Goal: Information Seeking & Learning: Learn about a topic

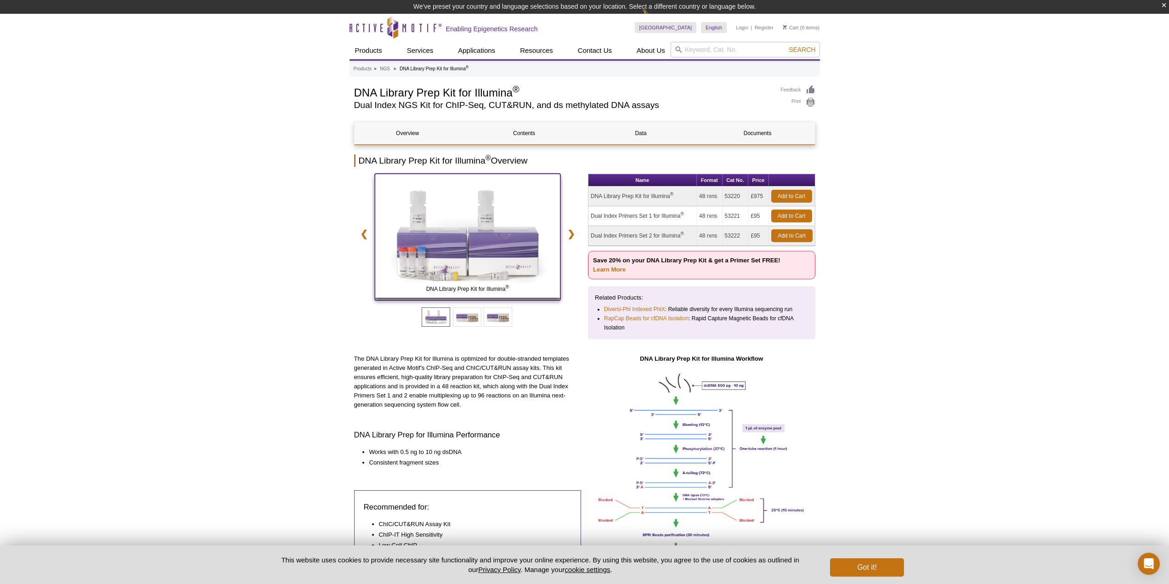
click at [450, 255] on img at bounding box center [468, 236] width 186 height 124
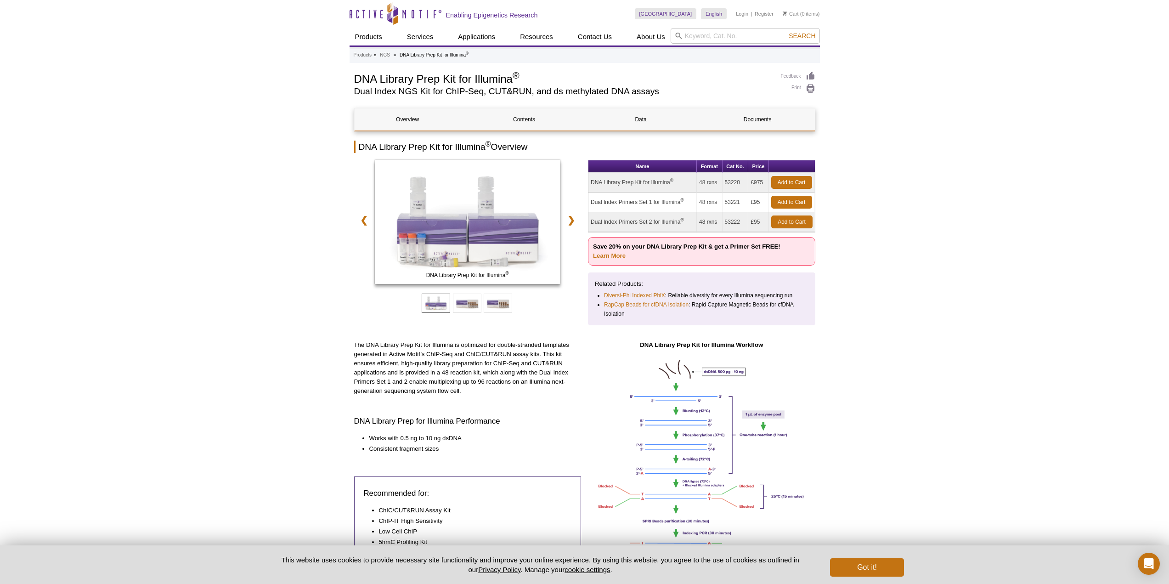
drag, startPoint x: 606, startPoint y: 208, endPoint x: 681, endPoint y: 206, distance: 74.9
click at [681, 206] on td "Dual Index Primers Set 1 for Illumina ®" at bounding box center [643, 203] width 108 height 20
click at [639, 214] on td "Dual Index Primers Set 2 for Illumina ®" at bounding box center [643, 222] width 108 height 20
drag, startPoint x: 612, startPoint y: 215, endPoint x: 693, endPoint y: 216, distance: 81.3
click at [693, 216] on td "Dual Index Primers Set 2 for Illumina ®" at bounding box center [643, 222] width 108 height 20
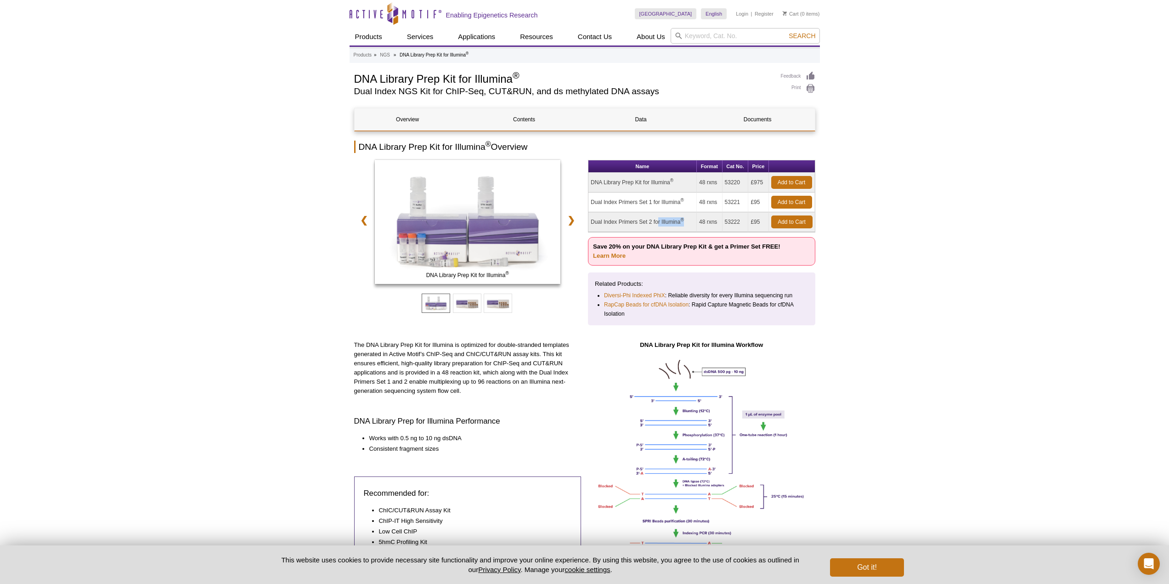
click at [628, 220] on td "Dual Index Primers Set 2 for Illumina ®" at bounding box center [643, 222] width 108 height 20
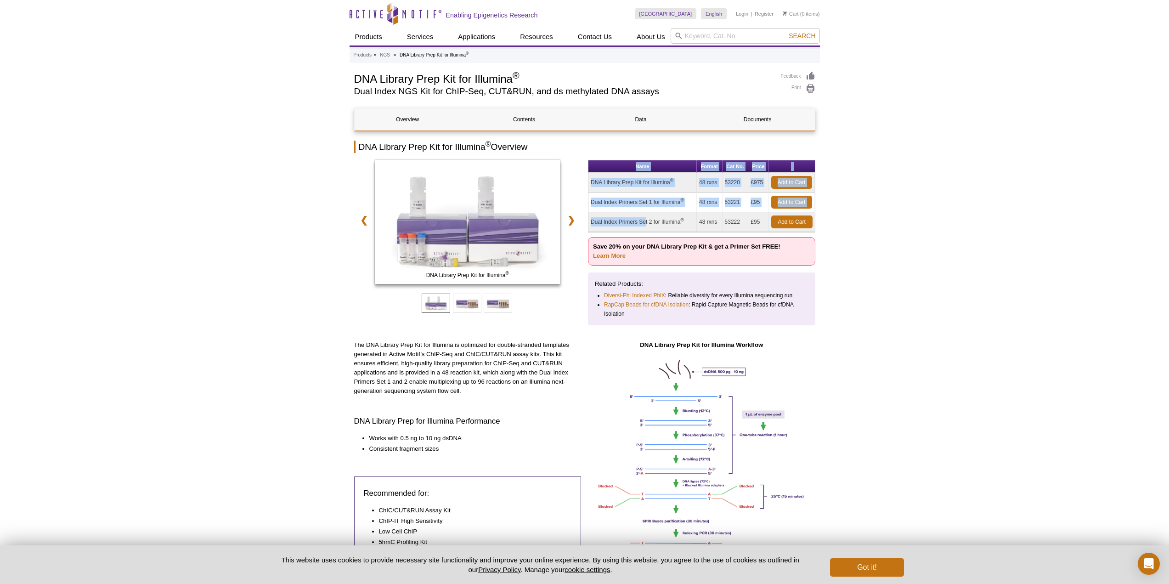
drag, startPoint x: 588, startPoint y: 215, endPoint x: 600, endPoint y: 218, distance: 12.3
click at [598, 215] on div "DNA Library Prep Kit for Illumina ® Dual Index Primers Set 1 for for Illumina ®…" at bounding box center [584, 245] width 461 height 171
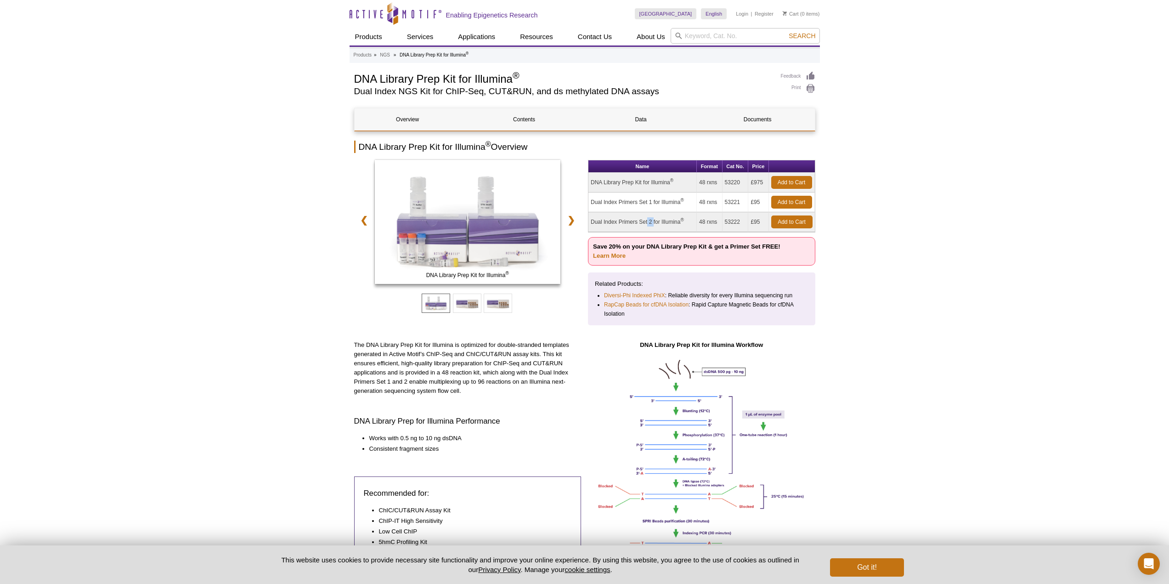
click at [608, 221] on td "Dual Index Primers Set 2 for Illumina ®" at bounding box center [643, 222] width 108 height 20
drag, startPoint x: 599, startPoint y: 221, endPoint x: 684, endPoint y: 221, distance: 84.5
click at [684, 221] on td "Dual Index Primers Set 2 for Illumina ®" at bounding box center [643, 222] width 108 height 20
click at [462, 305] on span at bounding box center [467, 303] width 28 height 19
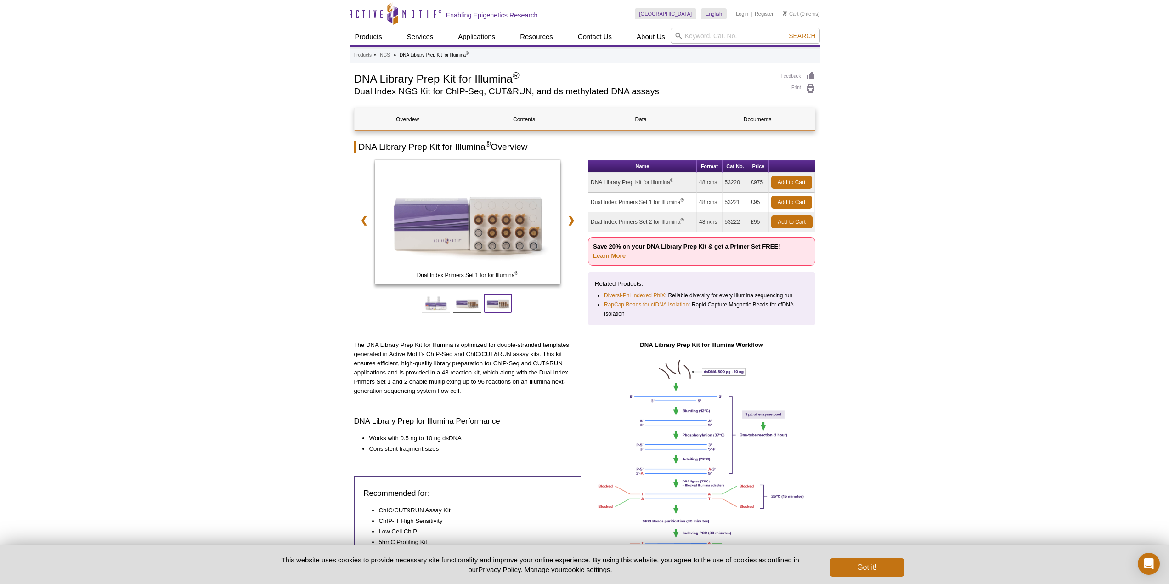
click at [493, 308] on span at bounding box center [498, 303] width 28 height 19
click at [471, 306] on span at bounding box center [467, 303] width 28 height 19
click at [430, 303] on span at bounding box center [436, 303] width 28 height 19
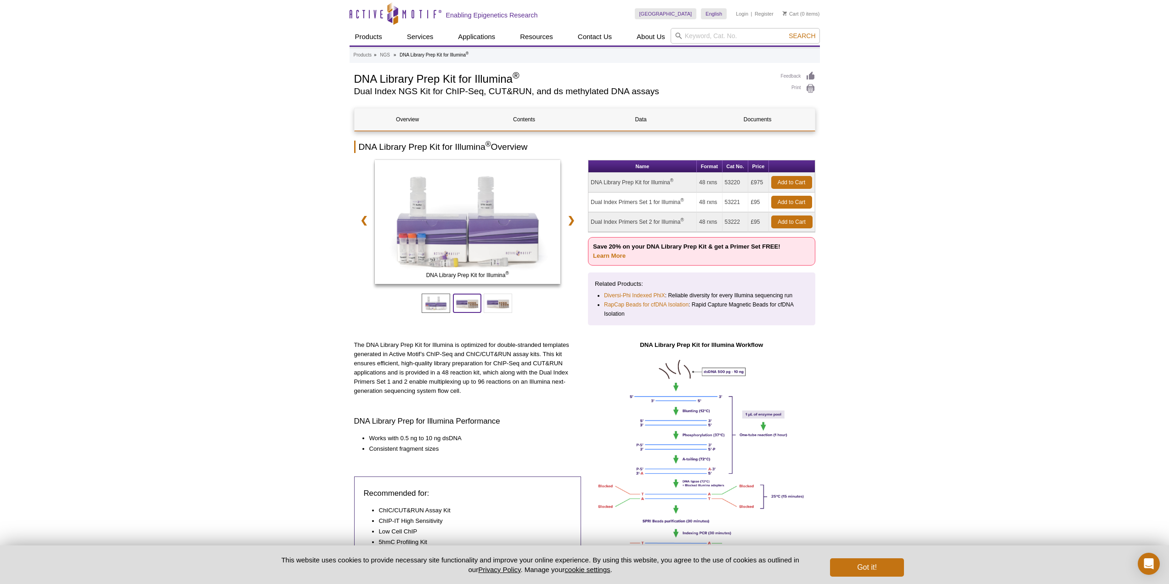
click at [455, 300] on span at bounding box center [467, 303] width 28 height 19
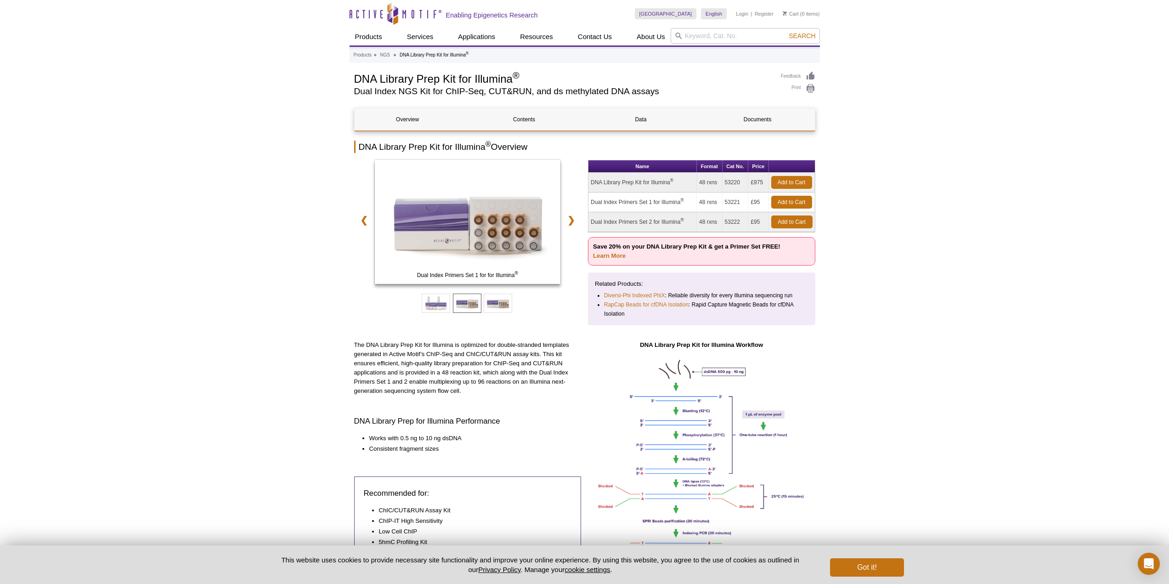
drag, startPoint x: 599, startPoint y: 183, endPoint x: 703, endPoint y: 185, distance: 103.4
click at [703, 185] on tr "DNA Library Prep Kit for Illumina ® 48 rxns 53220 £975 Add to Cart" at bounding box center [702, 183] width 227 height 20
click at [693, 189] on td "DNA Library Prep Kit for Illumina ®" at bounding box center [643, 183] width 108 height 20
drag, startPoint x: 696, startPoint y: 183, endPoint x: 581, endPoint y: 208, distance: 117.5
click at [736, 186] on tr "DNA Library Prep Kit for Illumina ® 48 rxns 53220 £975 Add to Cart" at bounding box center [702, 183] width 227 height 20
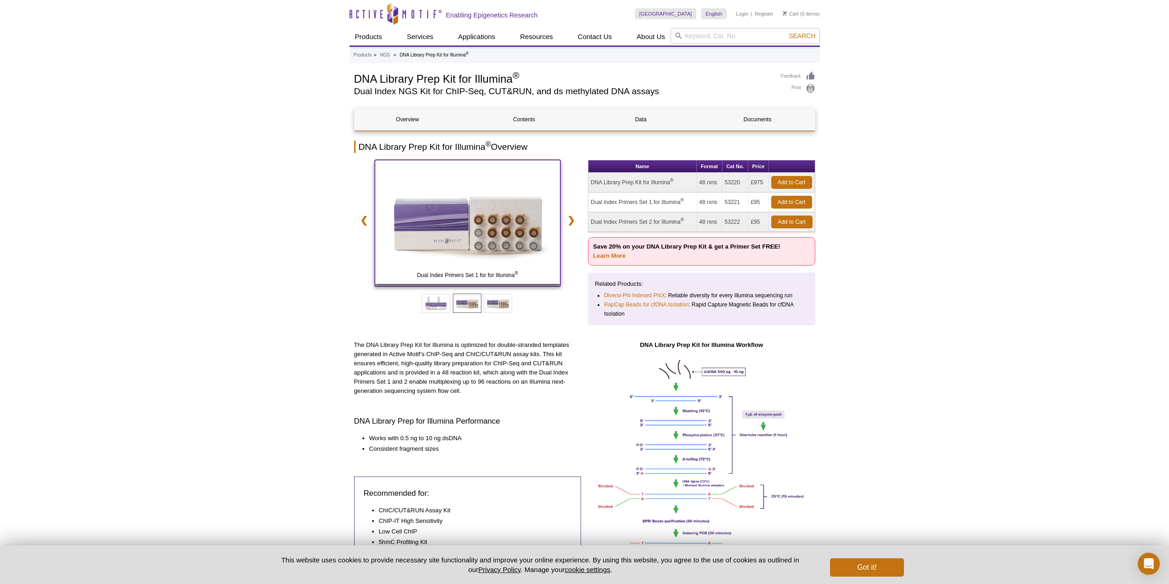
click at [483, 231] on img at bounding box center [468, 222] width 186 height 124
drag, startPoint x: 713, startPoint y: 261, endPoint x: 707, endPoint y: 261, distance: 5.5
click at [713, 261] on p "Save 20% on your DNA Library Prep Kit & get a Primer Set FREE! Learn More" at bounding box center [701, 251] width 227 height 28
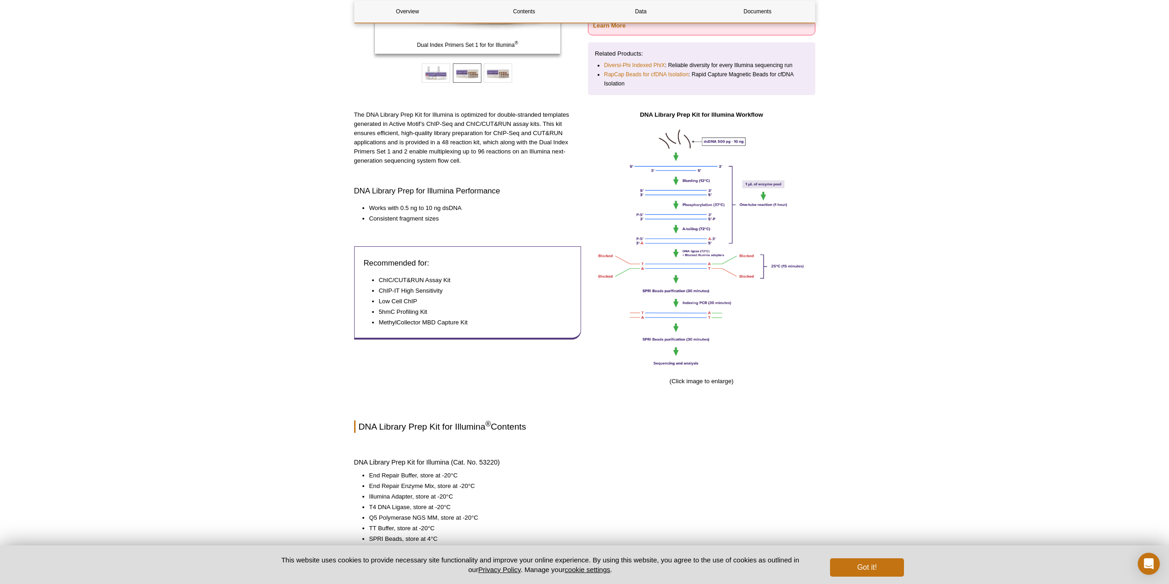
scroll to position [368, 0]
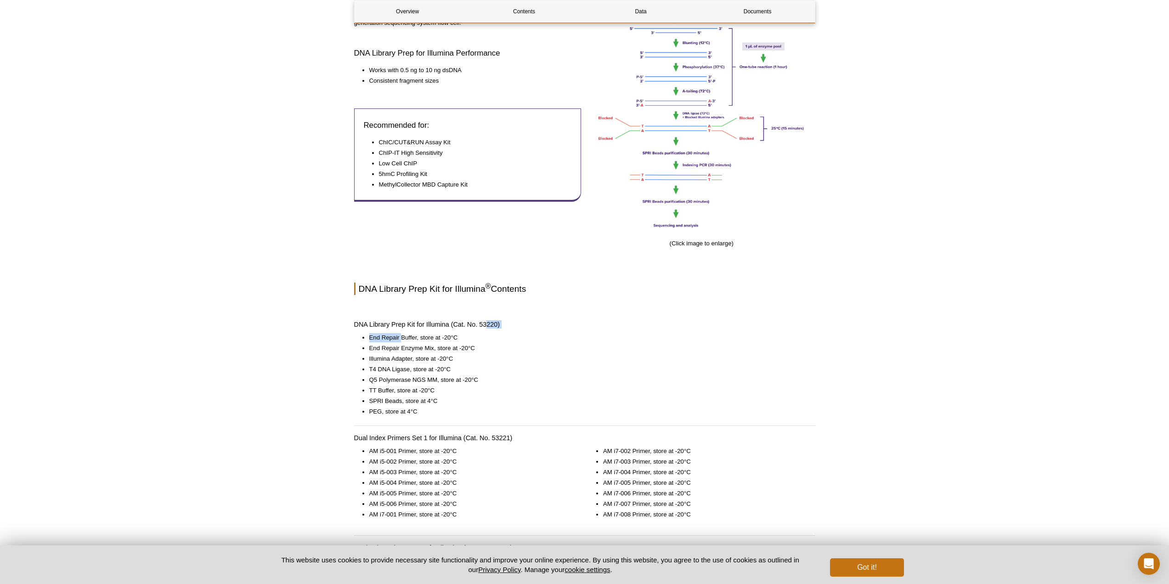
drag, startPoint x: 403, startPoint y: 329, endPoint x: 496, endPoint y: 324, distance: 92.5
click at [490, 324] on div "Overview Contents Data Documents DNA Library Prep Kit for Illumina ® Overview D…" at bounding box center [584, 535] width 461 height 1591
click at [554, 328] on h4 "DNA Library Prep Kit for Illumina (Cat. No. 53220)" at bounding box center [584, 324] width 461 height 8
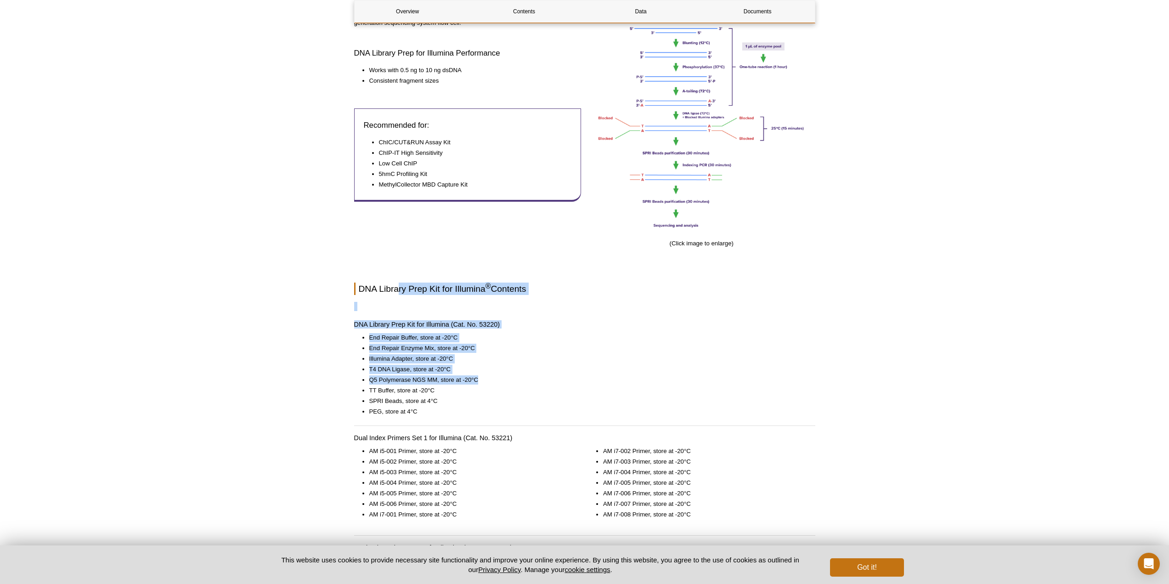
drag, startPoint x: 397, startPoint y: 284, endPoint x: 558, endPoint y: 381, distance: 187.9
click at [558, 381] on div "Overview Contents Data Documents DNA Library Prep Kit for Illumina ® Overview D…" at bounding box center [584, 535] width 461 height 1591
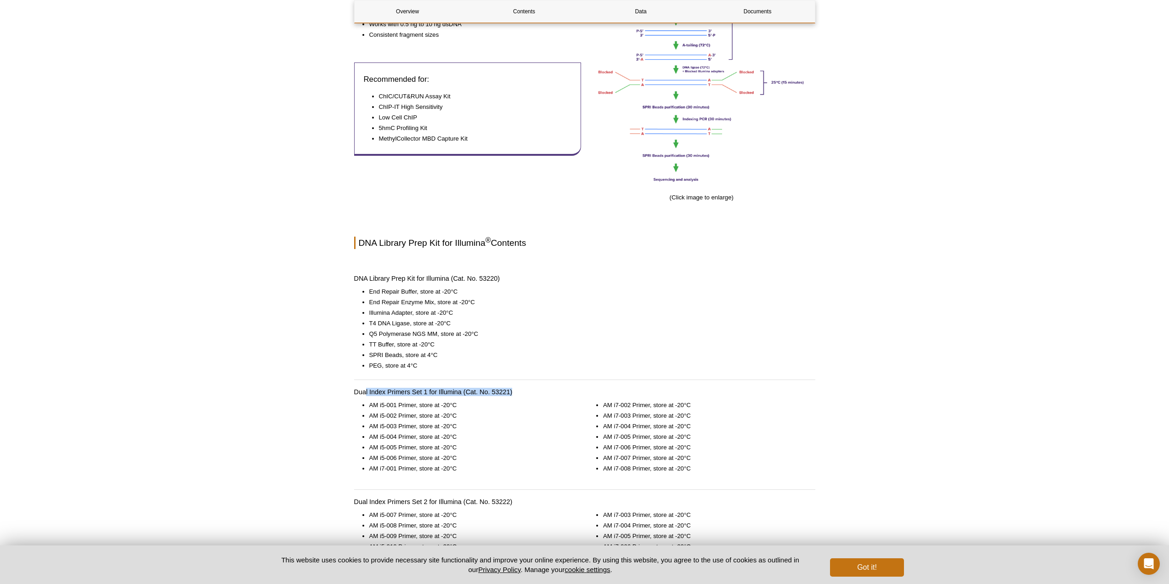
drag, startPoint x: 380, startPoint y: 385, endPoint x: 519, endPoint y: 383, distance: 138.8
click at [519, 387] on div "Overview Contents Data Documents DNA Library Prep Kit for Illumina ® Overview D…" at bounding box center [584, 489] width 461 height 1591
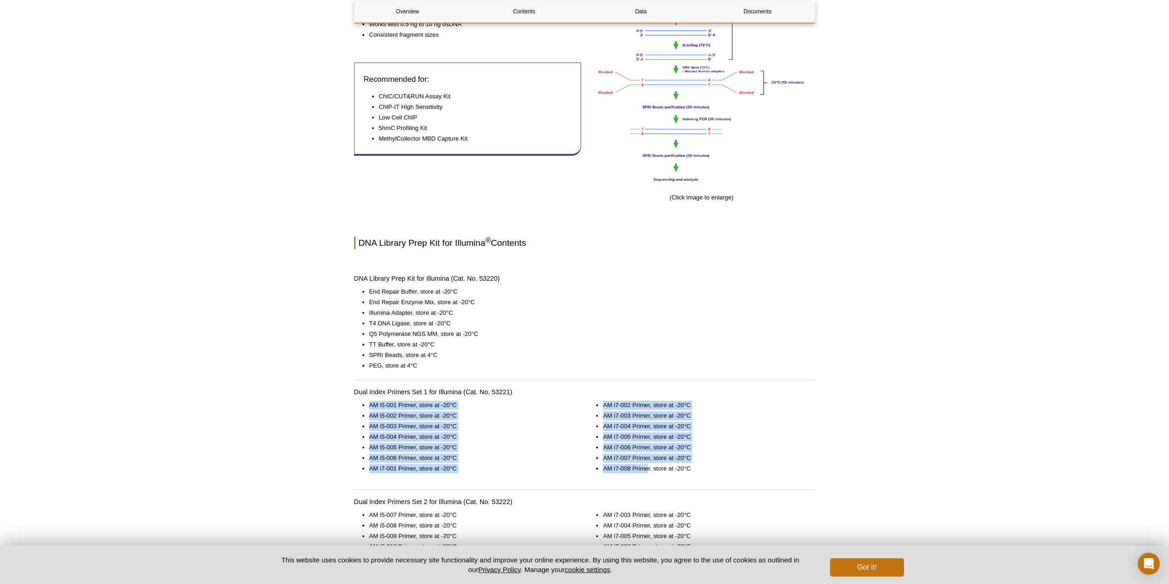
drag, startPoint x: 364, startPoint y: 407, endPoint x: 651, endPoint y: 467, distance: 292.9
click at [650, 472] on div "AM i5-001 Primer, store at -20°C AM i5-002 Primer, store at -20°C AM i5-003 Pri…" at bounding box center [584, 445] width 461 height 89
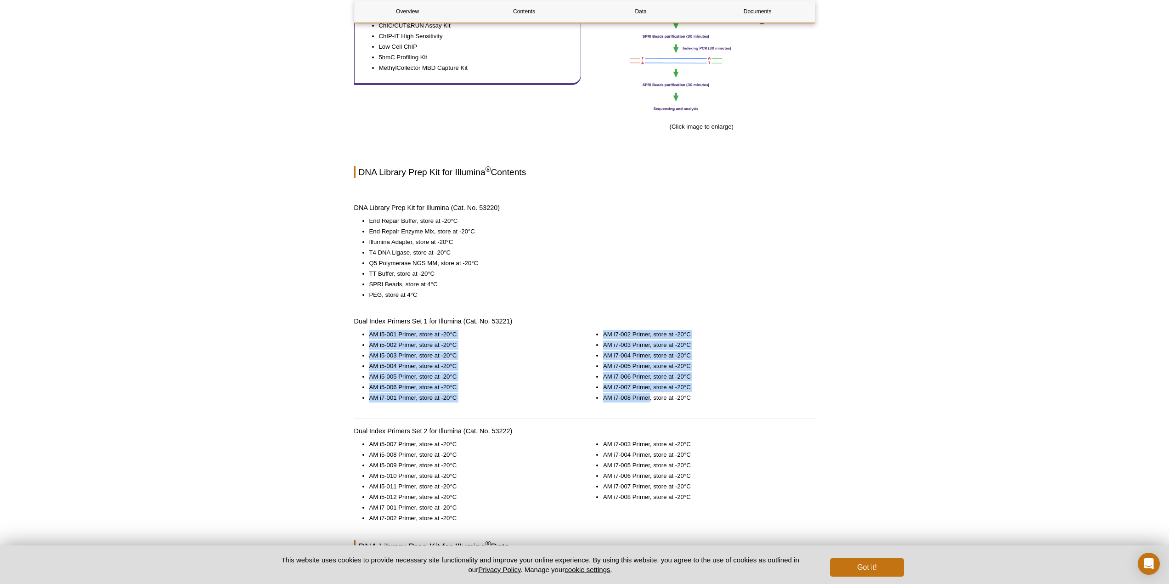
scroll to position [551, 0]
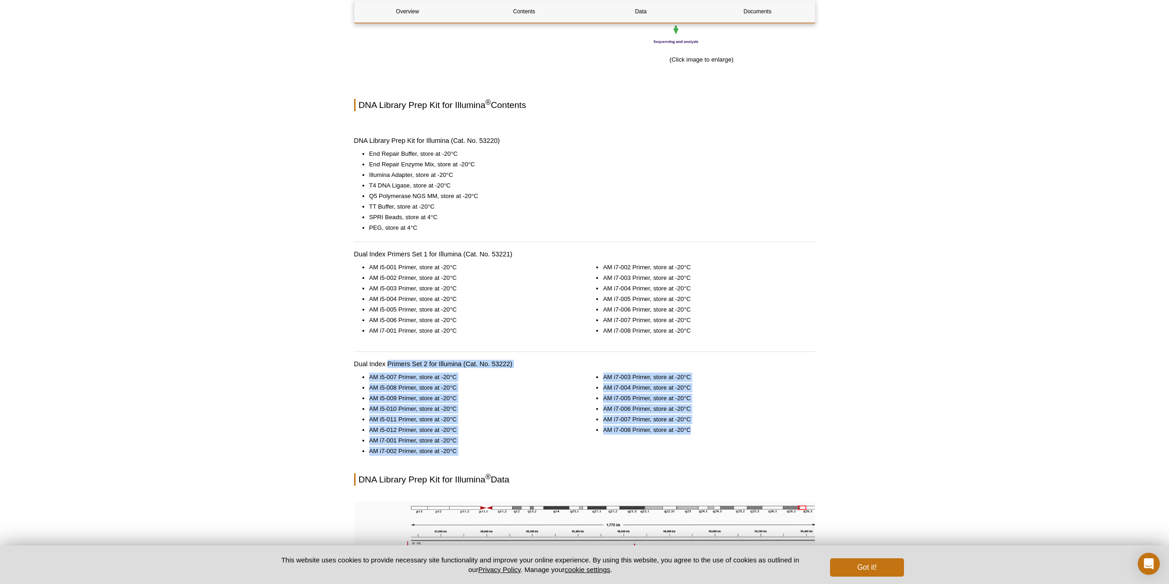
drag, startPoint x: 387, startPoint y: 362, endPoint x: 766, endPoint y: 439, distance: 386.8
click at [766, 439] on div "Overview Contents Data Documents DNA Library Prep Kit for Illumina ® Overview D…" at bounding box center [584, 445] width 461 height 1777
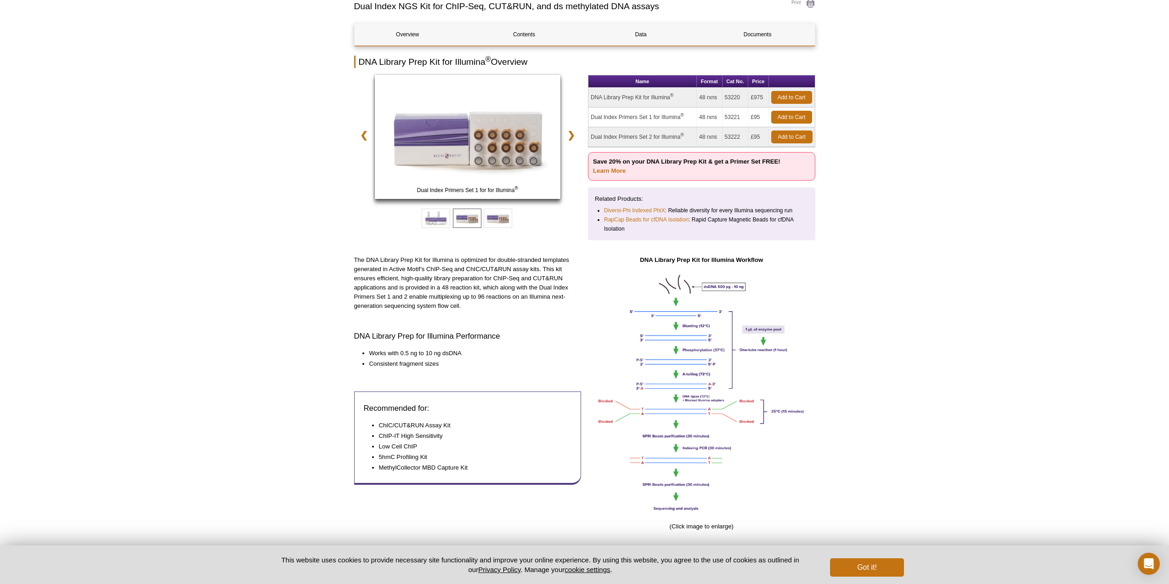
scroll to position [184, 0]
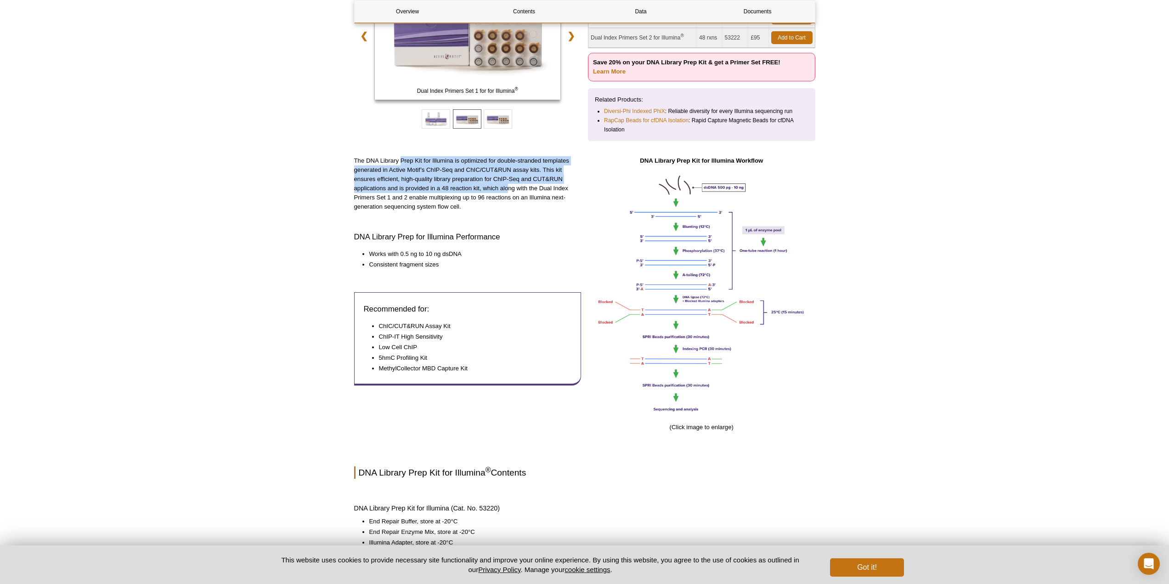
drag, startPoint x: 401, startPoint y: 155, endPoint x: 527, endPoint y: 236, distance: 150.6
click at [389, 196] on p "The DNA Library Prep Kit for Illumina is optimized for double-stranded template…" at bounding box center [467, 183] width 227 height 55
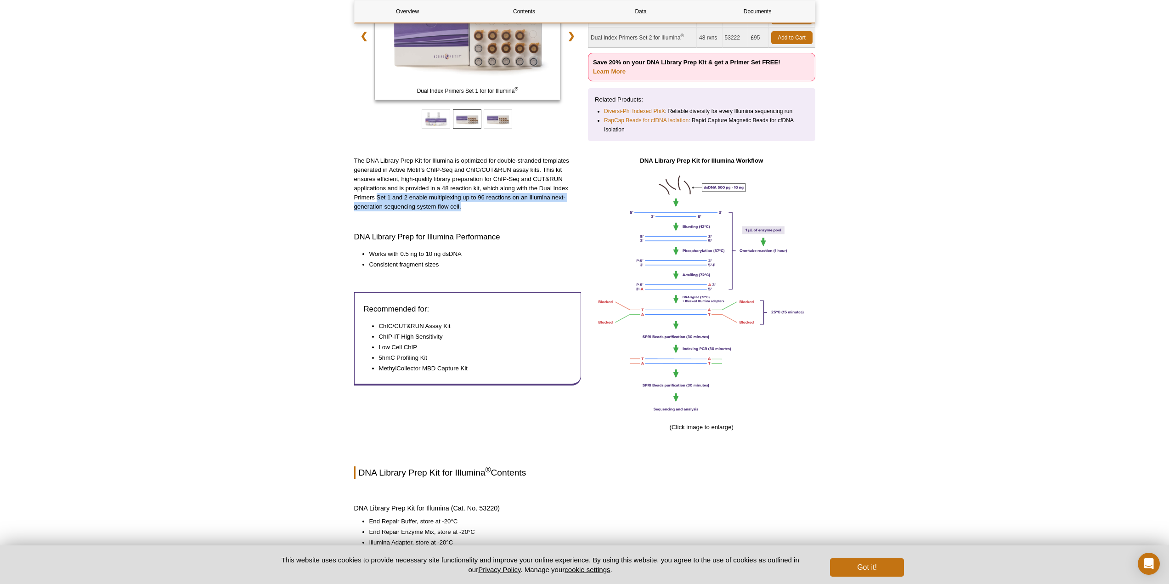
drag, startPoint x: 378, startPoint y: 198, endPoint x: 555, endPoint y: 212, distance: 177.4
click at [559, 208] on p "The DNA Library Prep Kit for Illumina is optimized for double-stranded template…" at bounding box center [467, 183] width 227 height 55
click at [555, 212] on div "The DNA Library Prep Kit for Illumina is optimized for double-stranded template…" at bounding box center [467, 298] width 227 height 285
click at [511, 202] on p "The DNA Library Prep Kit for Illumina is optimized for double-stranded template…" at bounding box center [467, 183] width 227 height 55
drag, startPoint x: 509, startPoint y: 198, endPoint x: 498, endPoint y: 206, distance: 13.8
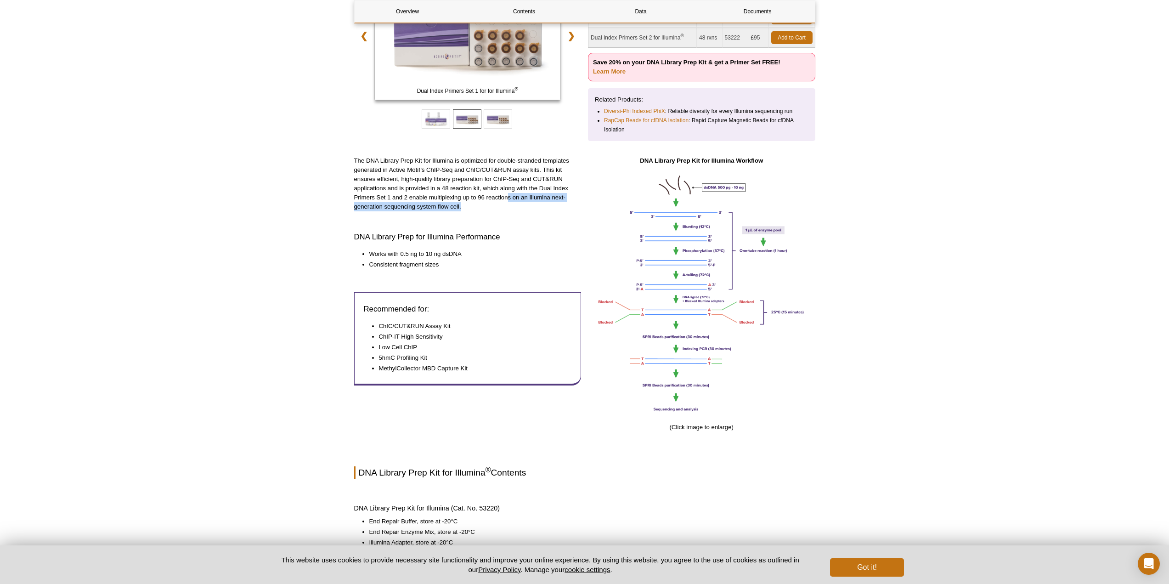
click at [498, 206] on p "The DNA Library Prep Kit for Illumina is optimized for double-stranded template…" at bounding box center [467, 183] width 227 height 55
click at [498, 219] on div "The DNA Library Prep Kit for Illumina is optimized for double-stranded template…" at bounding box center [467, 298] width 227 height 285
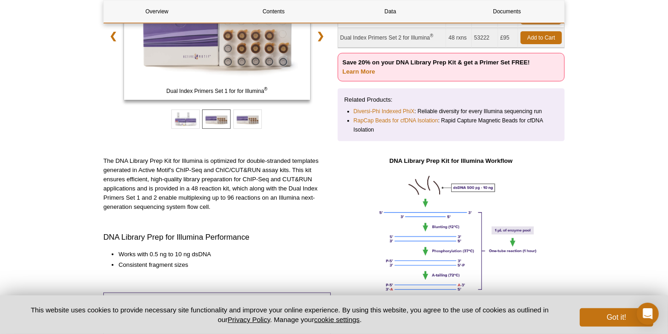
drag, startPoint x: 924, startPoint y: 4, endPoint x: 357, endPoint y: 153, distance: 585.3
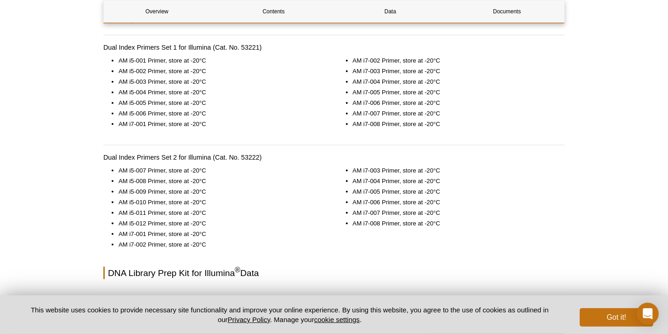
scroll to position [708, 0]
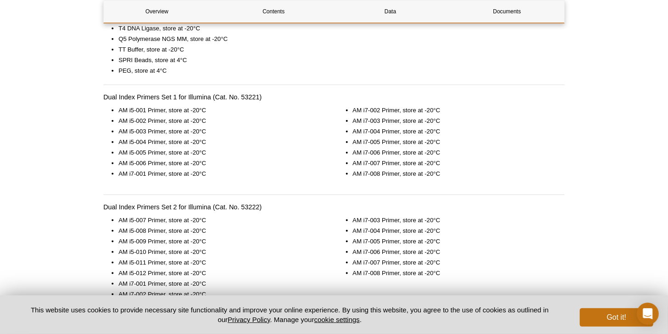
drag, startPoint x: 220, startPoint y: 104, endPoint x: 219, endPoint y: 113, distance: 9.2
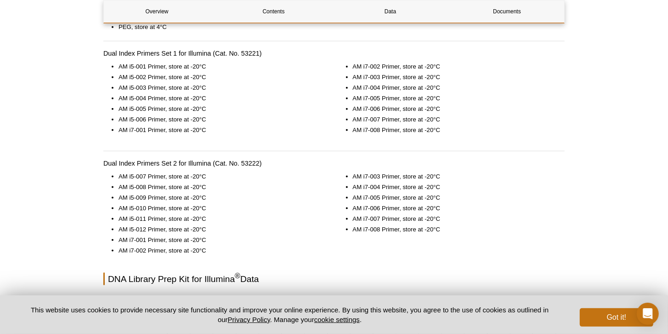
scroll to position [761, 0]
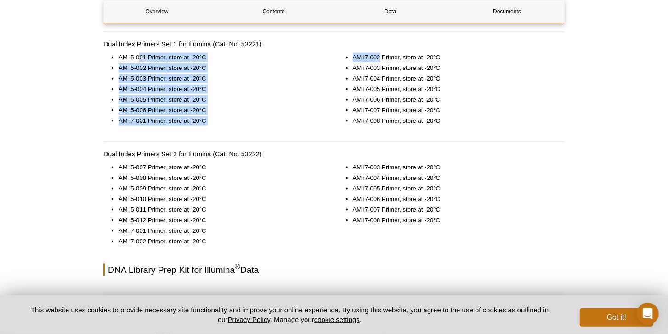
drag, startPoint x: 138, startPoint y: 58, endPoint x: 381, endPoint y: 59, distance: 243.1
click at [381, 59] on div "AM i5-001 Primer, store at -20°C AM i5-002 Primer, store at -20°C AM i5-003 Pri…" at bounding box center [333, 97] width 461 height 89
click at [381, 59] on li "AM i7-002 Primer, store at -20°C" at bounding box center [454, 57] width 203 height 9
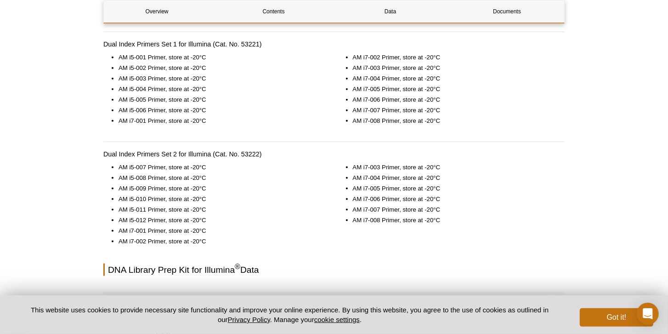
click at [383, 59] on li "AM i7-002 Primer, store at -20°C" at bounding box center [454, 57] width 203 height 9
click at [133, 60] on li "AM i5-001 Primer, store at -20°C" at bounding box center [220, 57] width 203 height 9
click at [362, 102] on li "AM i7-006 Primer, store at -20°C" at bounding box center [454, 99] width 203 height 9
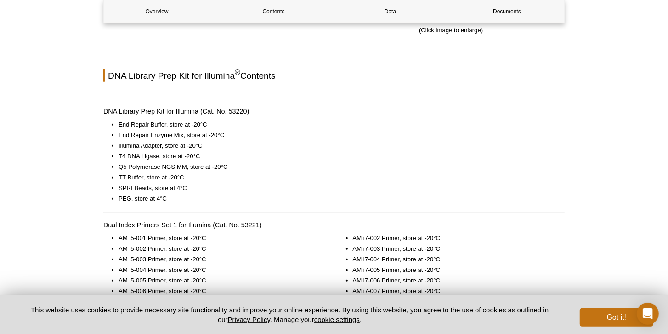
scroll to position [578, 0]
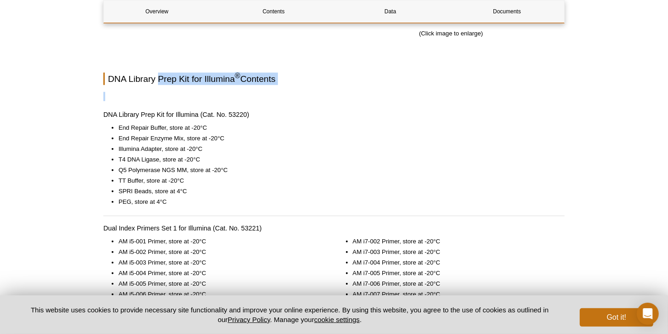
drag, startPoint x: 223, startPoint y: 76, endPoint x: 342, endPoint y: 101, distance: 121.6
drag, startPoint x: 175, startPoint y: 137, endPoint x: 220, endPoint y: 136, distance: 44.6
click at [220, 136] on li "End Repair Enzyme Mix, store at -20°C" at bounding box center [337, 138] width 437 height 9
drag, startPoint x: 103, startPoint y: 103, endPoint x: 154, endPoint y: 107, distance: 51.2
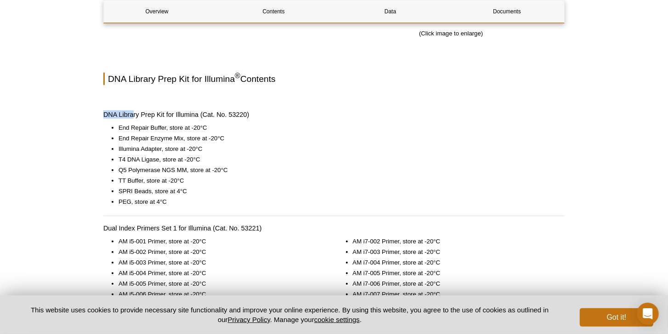
drag, startPoint x: 169, startPoint y: 108, endPoint x: 249, endPoint y: 107, distance: 80.0
drag, startPoint x: 276, startPoint y: 117, endPoint x: 266, endPoint y: 120, distance: 10.9
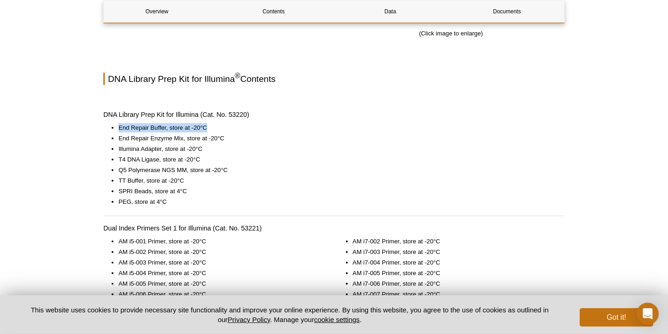
click at [137, 125] on li "End Repair Buffer, store at -20°C" at bounding box center [337, 127] width 437 height 9
drag, startPoint x: 168, startPoint y: 125, endPoint x: 212, endPoint y: 125, distance: 44.6
click at [212, 125] on li "End Repair Buffer, store at -20°C" at bounding box center [337, 127] width 437 height 9
drag, startPoint x: 115, startPoint y: 134, endPoint x: 241, endPoint y: 133, distance: 126.4
click at [236, 136] on li "End Repair Enzyme Mix, store at -20°C" at bounding box center [337, 138] width 437 height 9
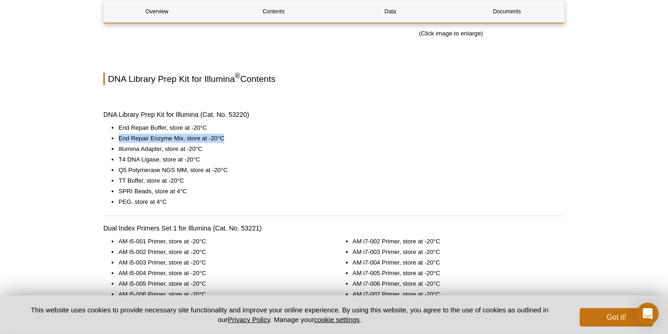
click at [243, 134] on li "End Repair Enzyme Mix, store at -20°C" at bounding box center [337, 138] width 437 height 9
drag, startPoint x: 143, startPoint y: 149, endPoint x: 221, endPoint y: 149, distance: 77.2
click at [219, 149] on li "Illumina Adapter, store at -20°C" at bounding box center [337, 148] width 437 height 9
click at [231, 148] on li "Illumina Adapter, store at -20°C" at bounding box center [337, 148] width 437 height 9
click at [203, 149] on li "Illumina Adapter, store at -20°C" at bounding box center [337, 148] width 437 height 9
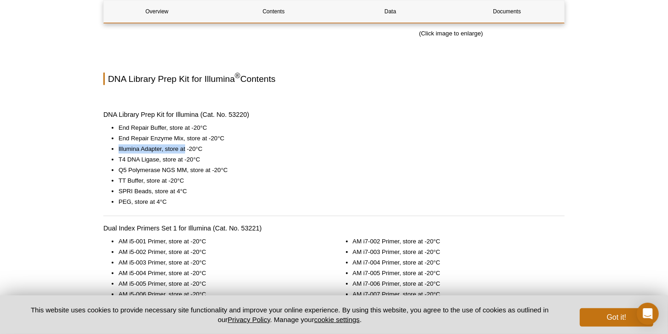
drag, startPoint x: 86, startPoint y: 144, endPoint x: 187, endPoint y: 145, distance: 100.6
click at [201, 145] on li "Illumina Adapter, store at -20°C" at bounding box center [337, 148] width 437 height 9
drag, startPoint x: 126, startPoint y: 157, endPoint x: 218, endPoint y: 157, distance: 91.9
click at [218, 157] on ul "End Repair Buffer, store at -20°C End Repair Enzyme Mix, store at -20°C Illumin…" at bounding box center [329, 164] width 452 height 83
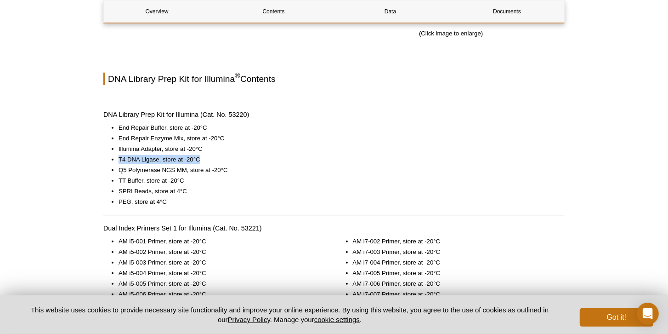
drag, startPoint x: 218, startPoint y: 157, endPoint x: 140, endPoint y: 160, distance: 78.2
click at [218, 156] on li "T4 DNA Ligase, store at -20°C" at bounding box center [337, 159] width 437 height 9
click at [120, 167] on ul "End Repair Buffer, store at -20°C End Repair Enzyme Mix, store at -20°C Illumin…" at bounding box center [329, 164] width 452 height 83
drag, startPoint x: 115, startPoint y: 168, endPoint x: 254, endPoint y: 170, distance: 138.3
click at [254, 170] on ul "End Repair Buffer, store at -20°C End Repair Enzyme Mix, store at -20°C Illumin…" at bounding box center [329, 164] width 452 height 83
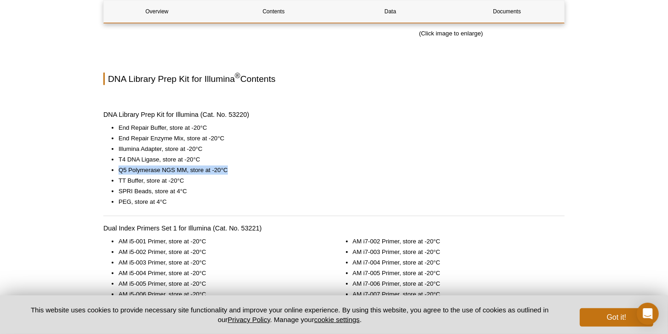
click at [253, 167] on li "Q5 Polymerase NGS MM, store at -20°C" at bounding box center [337, 169] width 437 height 9
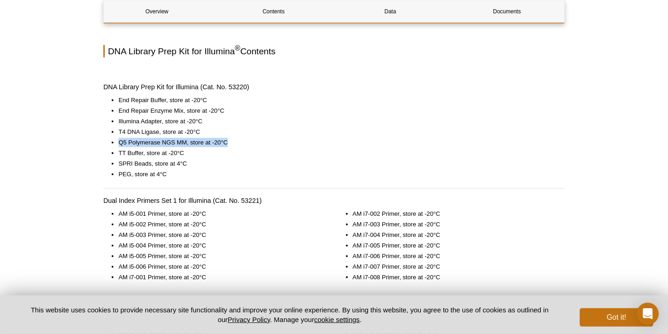
scroll to position [630, 0]
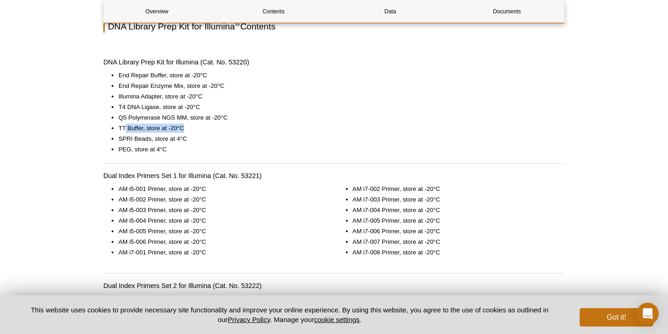
drag, startPoint x: 125, startPoint y: 127, endPoint x: 215, endPoint y: 127, distance: 89.6
click at [215, 127] on li "TT Buffer, store at -20°C" at bounding box center [337, 128] width 437 height 9
drag, startPoint x: 114, startPoint y: 140, endPoint x: 177, endPoint y: 162, distance: 66.7
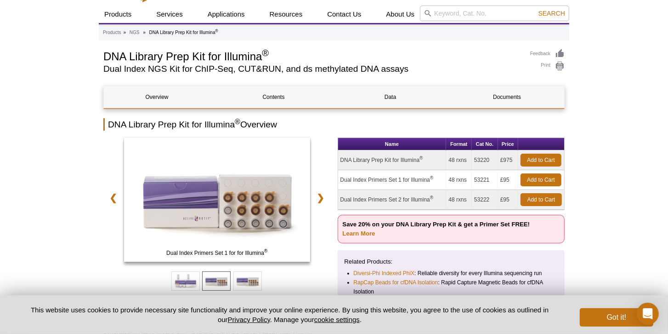
scroll to position [0, 0]
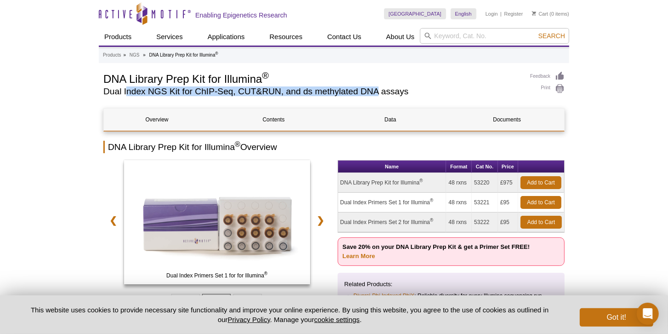
drag, startPoint x: 126, startPoint y: 88, endPoint x: 386, endPoint y: 86, distance: 260.1
click at [381, 87] on h2 "Dual Index NGS Kit for ChIP-Seq, CUT&RUN, and ds methylated DNA assays" at bounding box center [312, 91] width 418 height 8
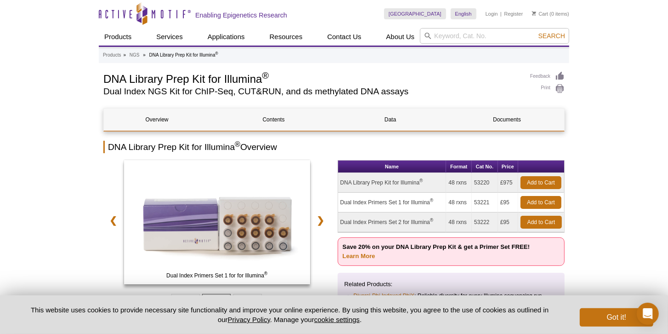
click at [404, 85] on div "DNA Library Prep Kit for Illumina ® Dual Index NGS Kit for ChIP-Seq, CUT&RUN, a…" at bounding box center [312, 85] width 418 height 29
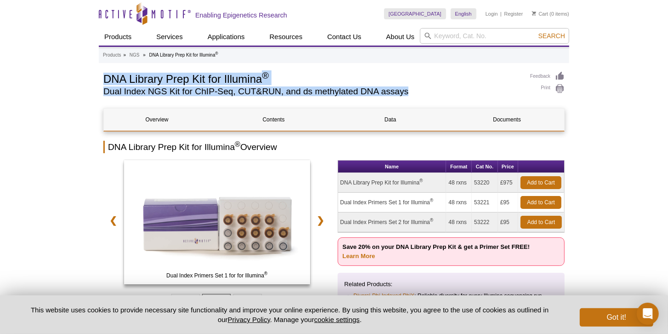
drag, startPoint x: 427, startPoint y: 88, endPoint x: 91, endPoint y: 79, distance: 336.5
click at [296, 79] on h1 "DNA Library Prep Kit for Illumina ®" at bounding box center [312, 78] width 418 height 14
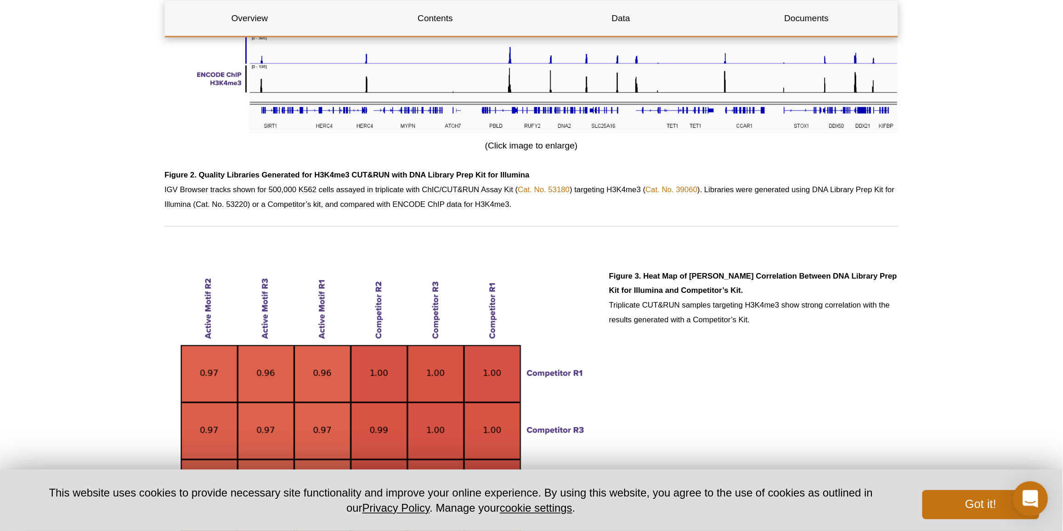
scroll to position [1444, 0]
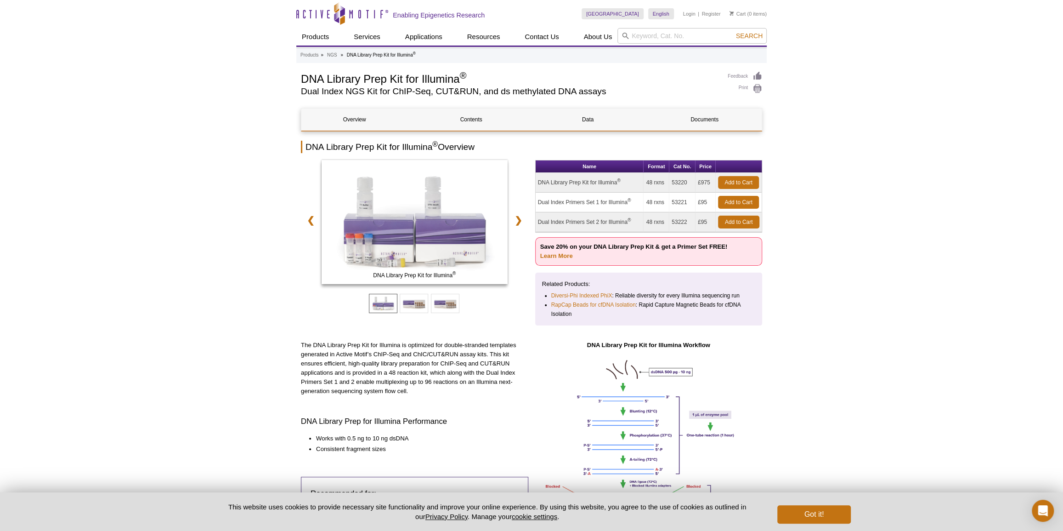
click at [669, 38] on input "search" at bounding box center [692, 36] width 149 height 16
drag, startPoint x: 309, startPoint y: 146, endPoint x: 357, endPoint y: 145, distance: 47.3
click at [357, 145] on h2 "DNA Library Prep Kit for Illumina ® Overview" at bounding box center [531, 147] width 461 height 12
click at [363, 146] on h2 "DNA Library Prep Kit for Illumina ® Overview" at bounding box center [531, 147] width 461 height 12
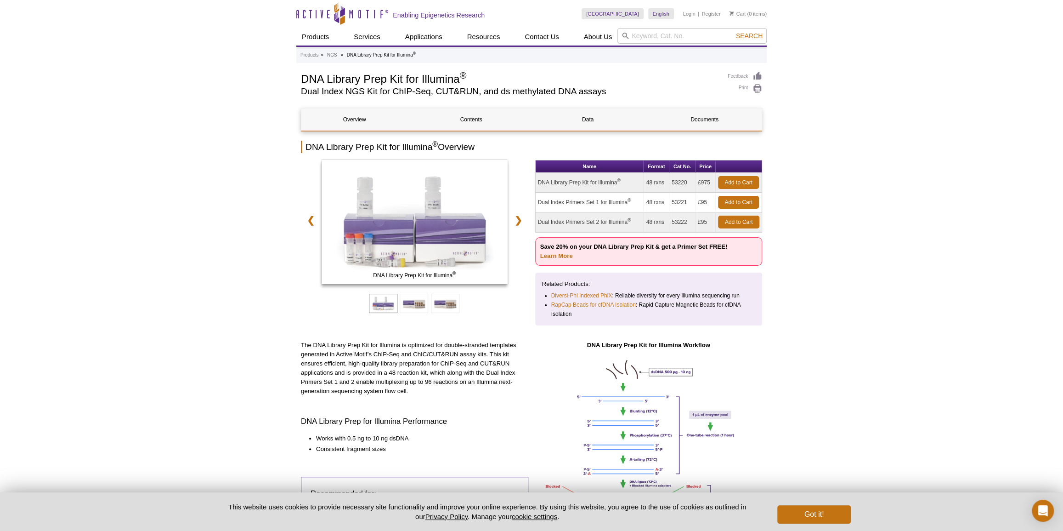
drag, startPoint x: 413, startPoint y: 149, endPoint x: 431, endPoint y: 148, distance: 18.4
click at [414, 149] on h2 "DNA Library Prep Kit for Illumina ® Overview" at bounding box center [531, 147] width 461 height 12
drag, startPoint x: 431, startPoint y: 148, endPoint x: 406, endPoint y: 146, distance: 25.8
click at [420, 148] on h2 "DNA Library Prep Kit for Illumina ® Overview" at bounding box center [531, 147] width 461 height 12
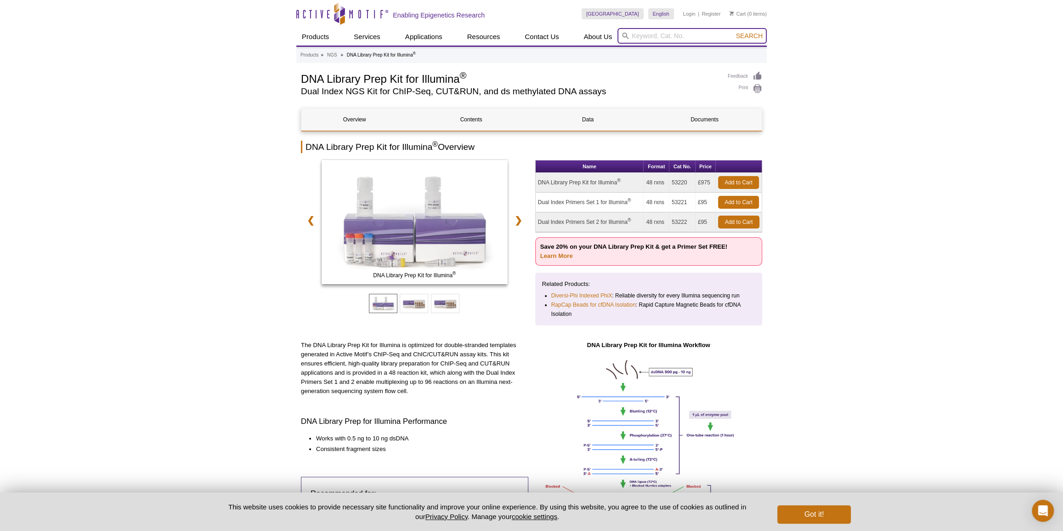
click at [669, 32] on input "search" at bounding box center [692, 36] width 149 height 16
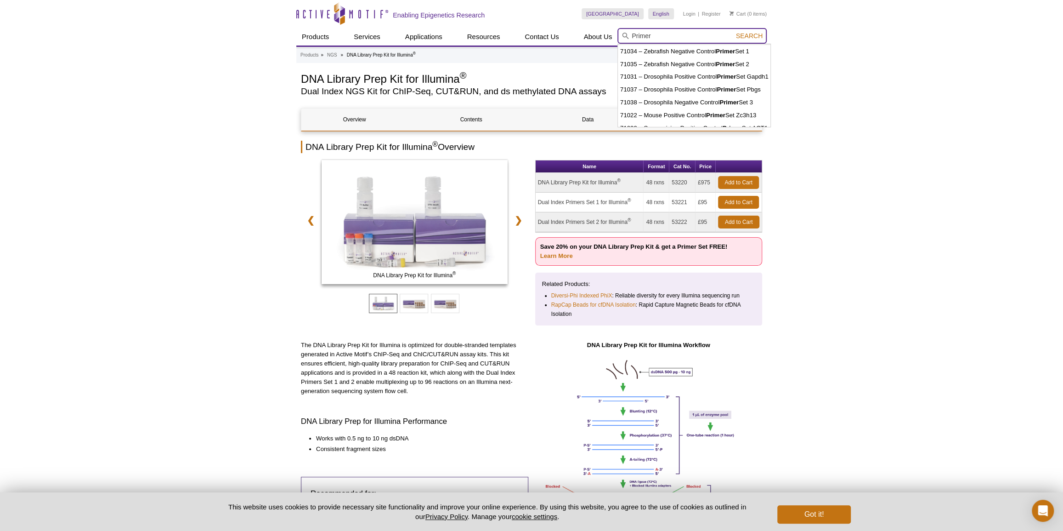
scroll to position [45, 0]
drag, startPoint x: 659, startPoint y: 32, endPoint x: 601, endPoint y: 27, distance: 58.6
click at [601, 27] on div "Skip to content Active Motif Logo Enabling Epigenetics Research [GEOGRAPHIC_DAT…" at bounding box center [531, 22] width 470 height 45
type input "Primer"
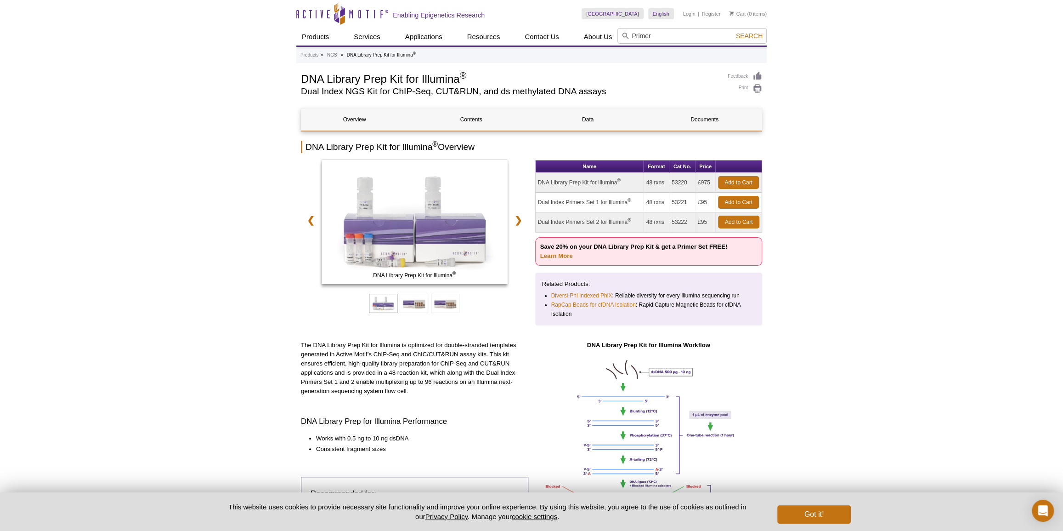
drag, startPoint x: 557, startPoint y: 204, endPoint x: 654, endPoint y: 209, distance: 96.6
click at [654, 209] on tr "Dual Index Primers Set 1 for Illumina ® 48 rxns 53221 £95 Add to Cart" at bounding box center [649, 203] width 227 height 20
drag, startPoint x: 600, startPoint y: 218, endPoint x: 615, endPoint y: 218, distance: 14.7
click at [615, 218] on td "Dual Index Primers Set 2 for Illumina ®" at bounding box center [590, 222] width 108 height 20
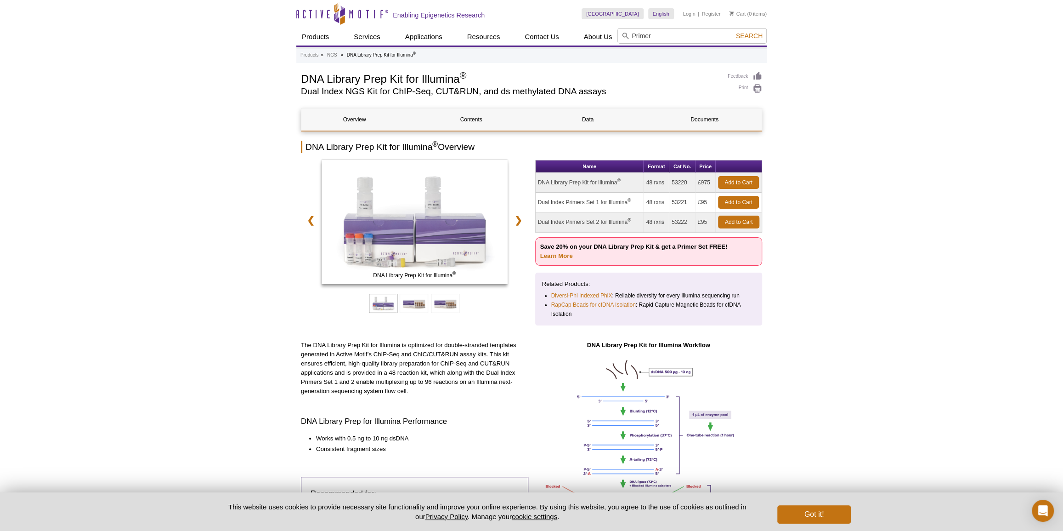
drag, startPoint x: 550, startPoint y: 221, endPoint x: 625, endPoint y: 227, distance: 75.1
click at [626, 222] on td "Dual Index Primers Set 2 for Illumina ®" at bounding box center [590, 222] width 108 height 20
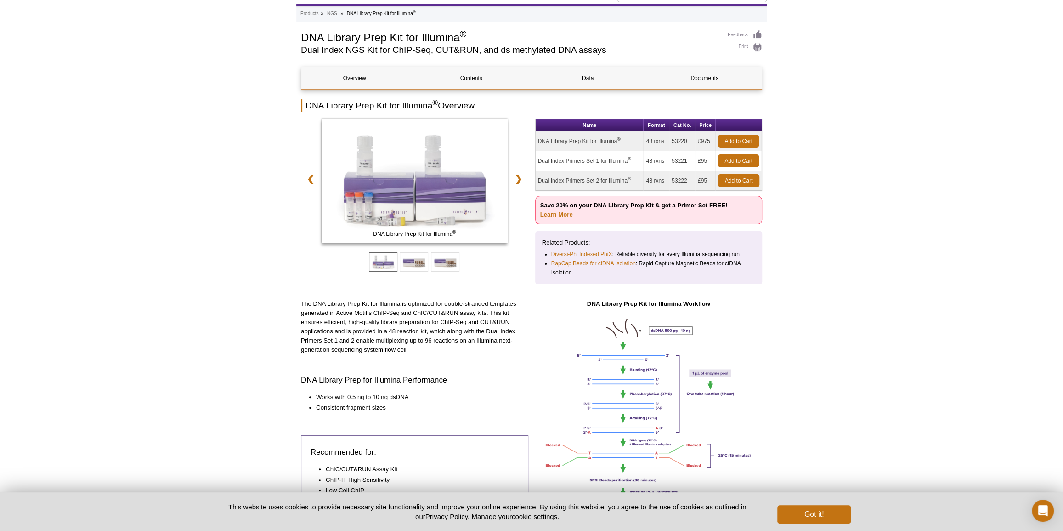
drag, startPoint x: 579, startPoint y: 162, endPoint x: 665, endPoint y: 162, distance: 85.9
click at [665, 162] on tr "Dual Index Primers Set 1 for Illumina ® 48 rxns 53221 £95 Add to Cart" at bounding box center [649, 161] width 227 height 20
drag, startPoint x: 556, startPoint y: 159, endPoint x: 629, endPoint y: 162, distance: 72.6
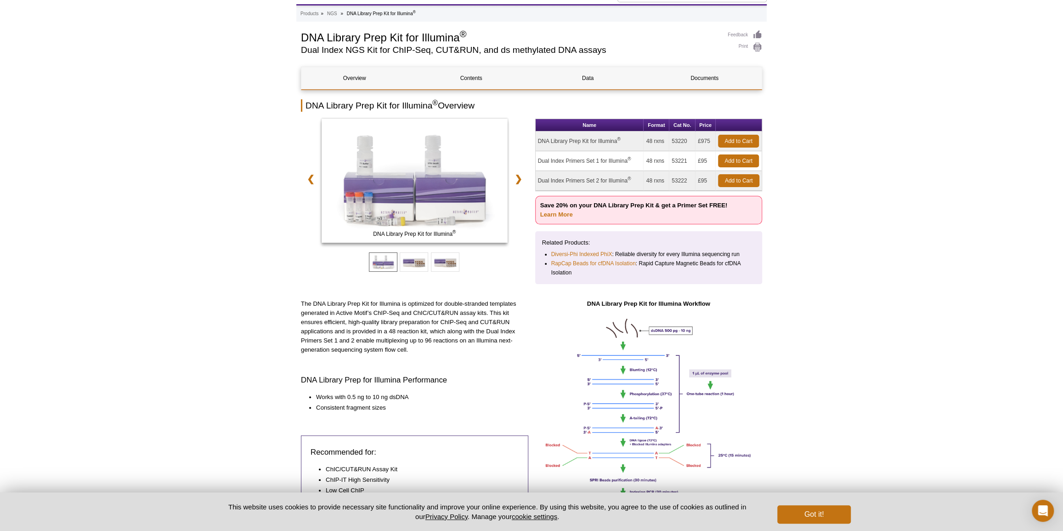
click at [629, 162] on td "Dual Index Primers Set 1 for Illumina ®" at bounding box center [590, 161] width 108 height 20
click at [611, 164] on td "Dual Index Primers Set 1 for Illumina ®" at bounding box center [590, 161] width 108 height 20
click at [595, 165] on td "Dual Index Primers Set 1 for Illumina ®" at bounding box center [590, 161] width 108 height 20
drag, startPoint x: 547, startPoint y: 159, endPoint x: 608, endPoint y: 158, distance: 61.1
click at [608, 158] on td "Dual Index Primers Set 1 for Illumina ®" at bounding box center [590, 161] width 108 height 20
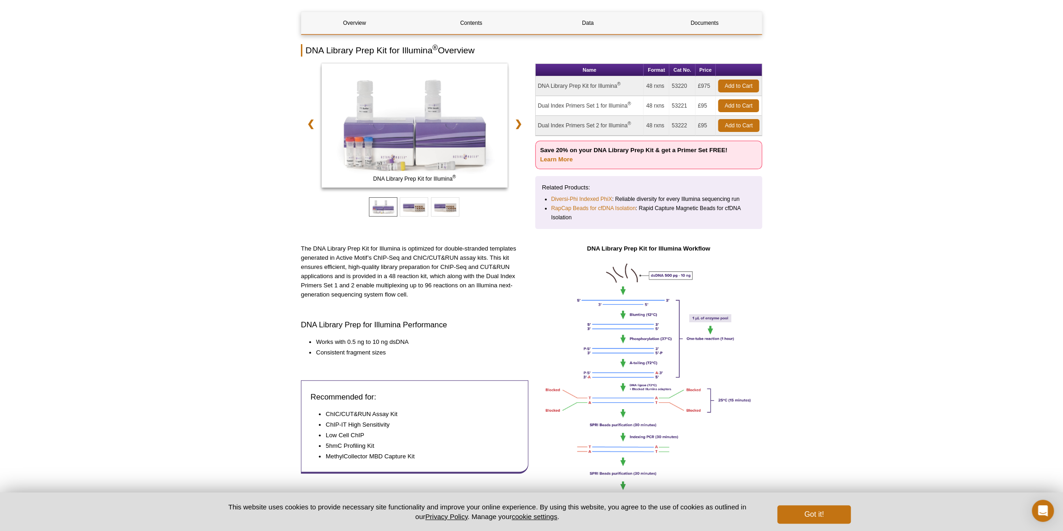
scroll to position [0, 0]
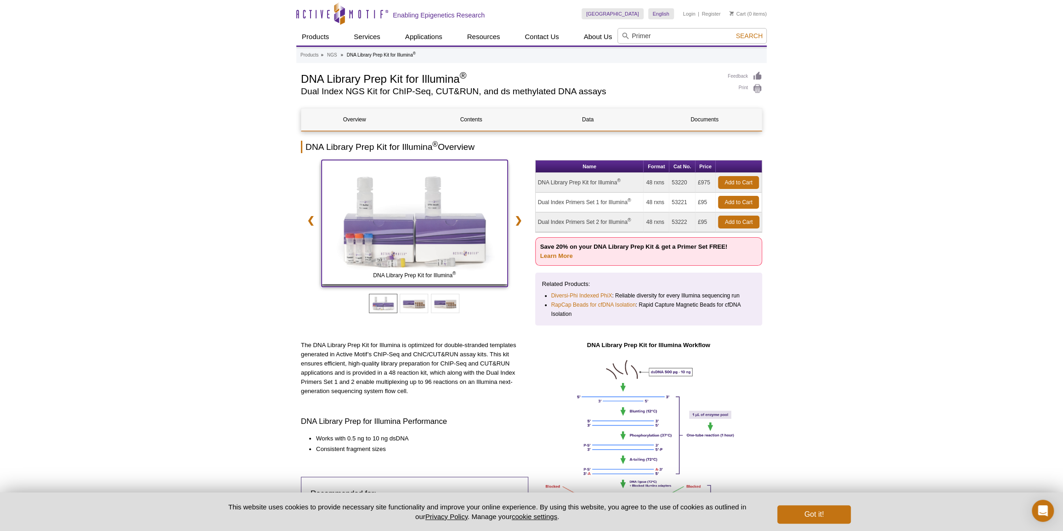
click at [421, 249] on img at bounding box center [415, 222] width 186 height 124
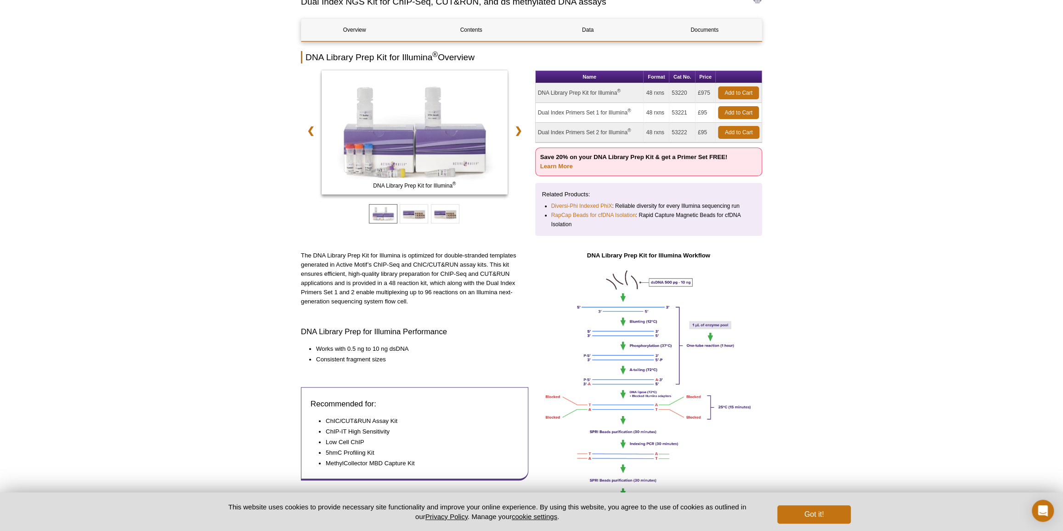
scroll to position [167, 0]
